Goal: Task Accomplishment & Management: Manage account settings

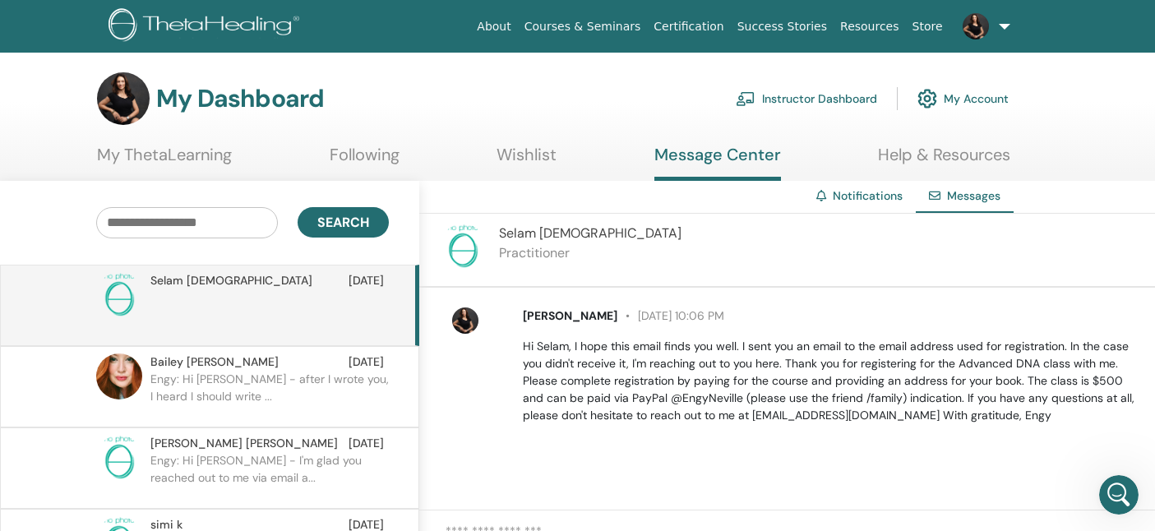
click at [843, 98] on link "Instructor Dashboard" at bounding box center [806, 99] width 141 height 36
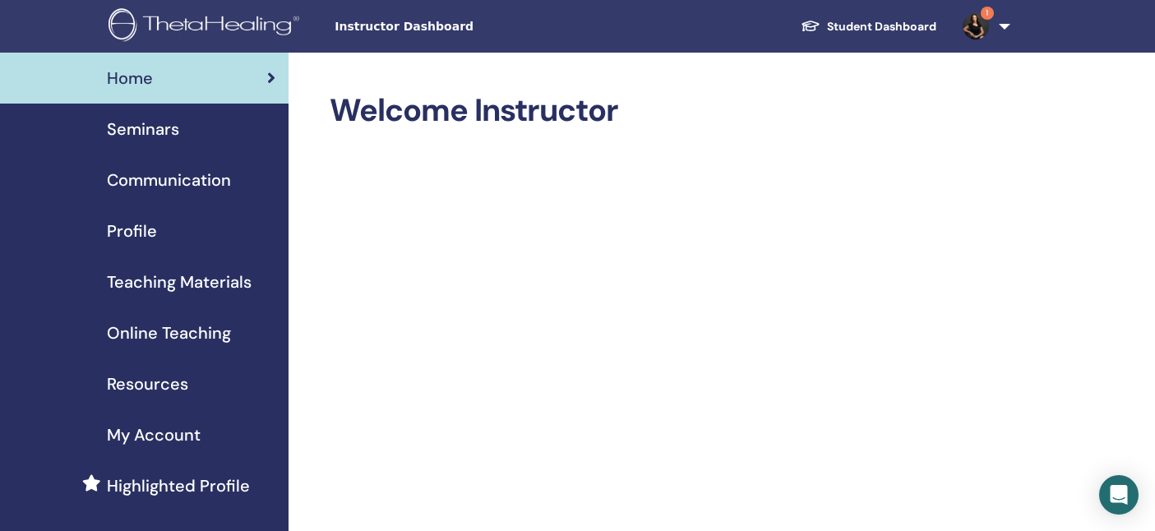
click at [166, 128] on span "Seminars" at bounding box center [143, 129] width 72 height 25
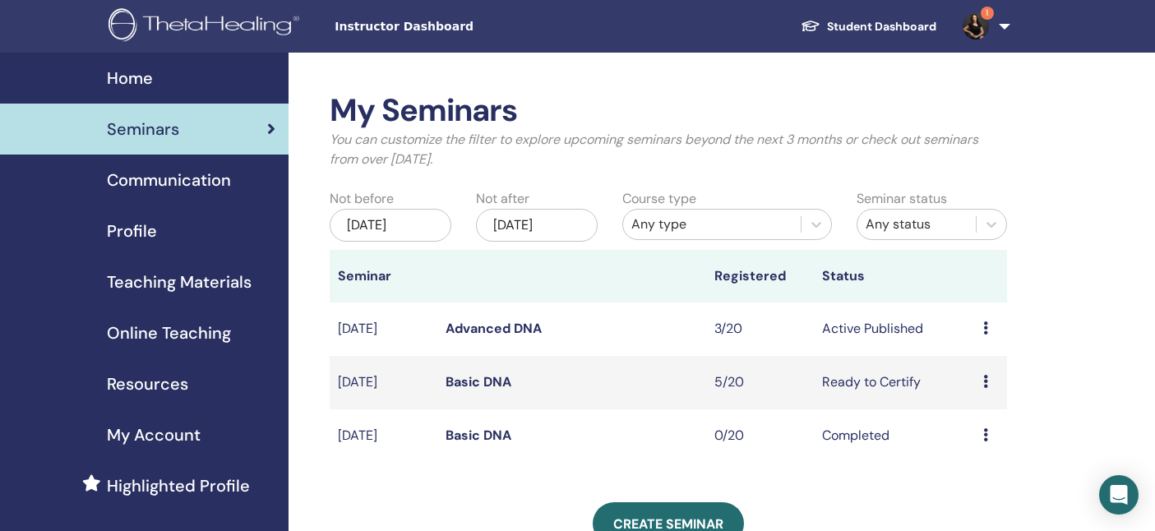
click at [511, 330] on link "Advanced DNA" at bounding box center [494, 328] width 96 height 17
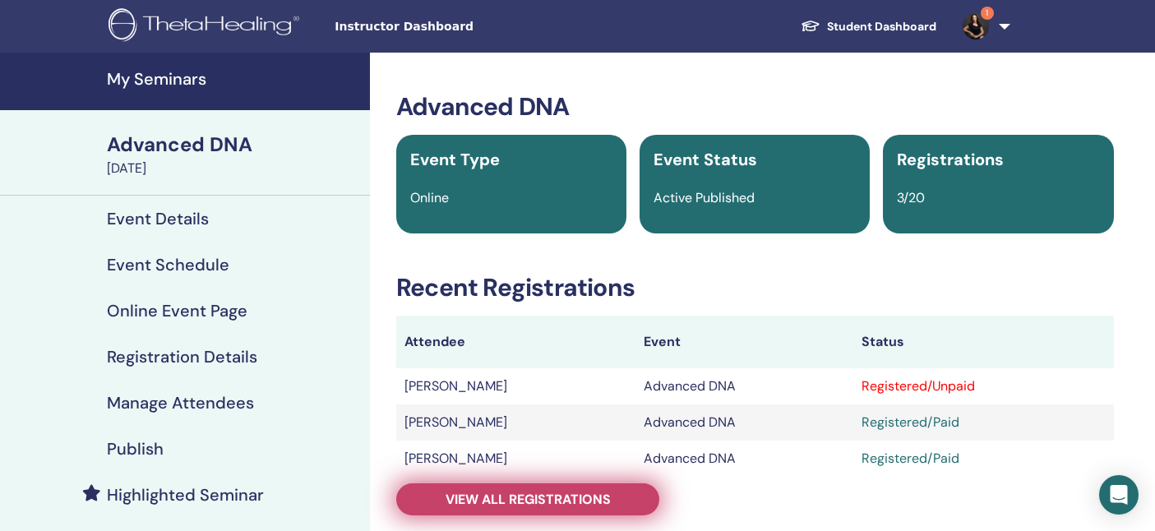
click at [600, 508] on link "View all registrations" at bounding box center [527, 499] width 263 height 32
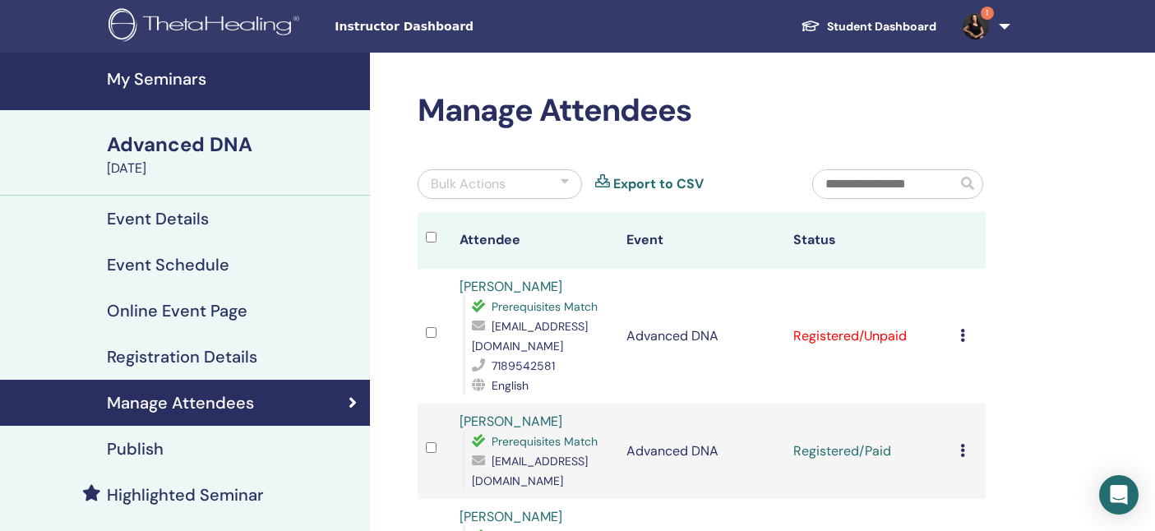
click at [965, 326] on div "Cancel Registration Do not auto-certify Mark as Paid Mark as Unpaid Mark as Abs…" at bounding box center [968, 336] width 17 height 20
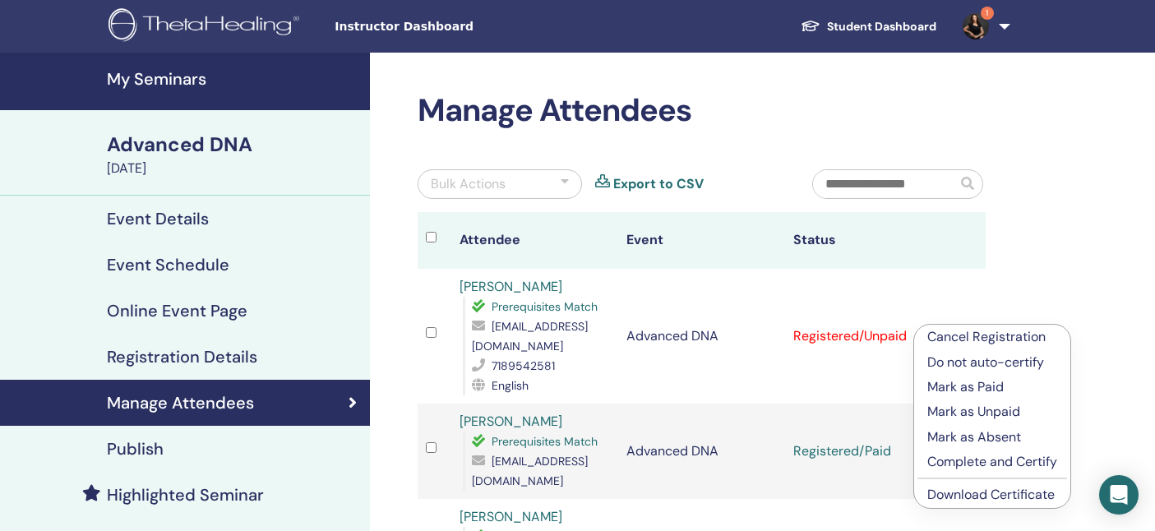
click at [962, 390] on p "Mark as Paid" at bounding box center [992, 387] width 130 height 20
